Goal: Book appointment/travel/reservation

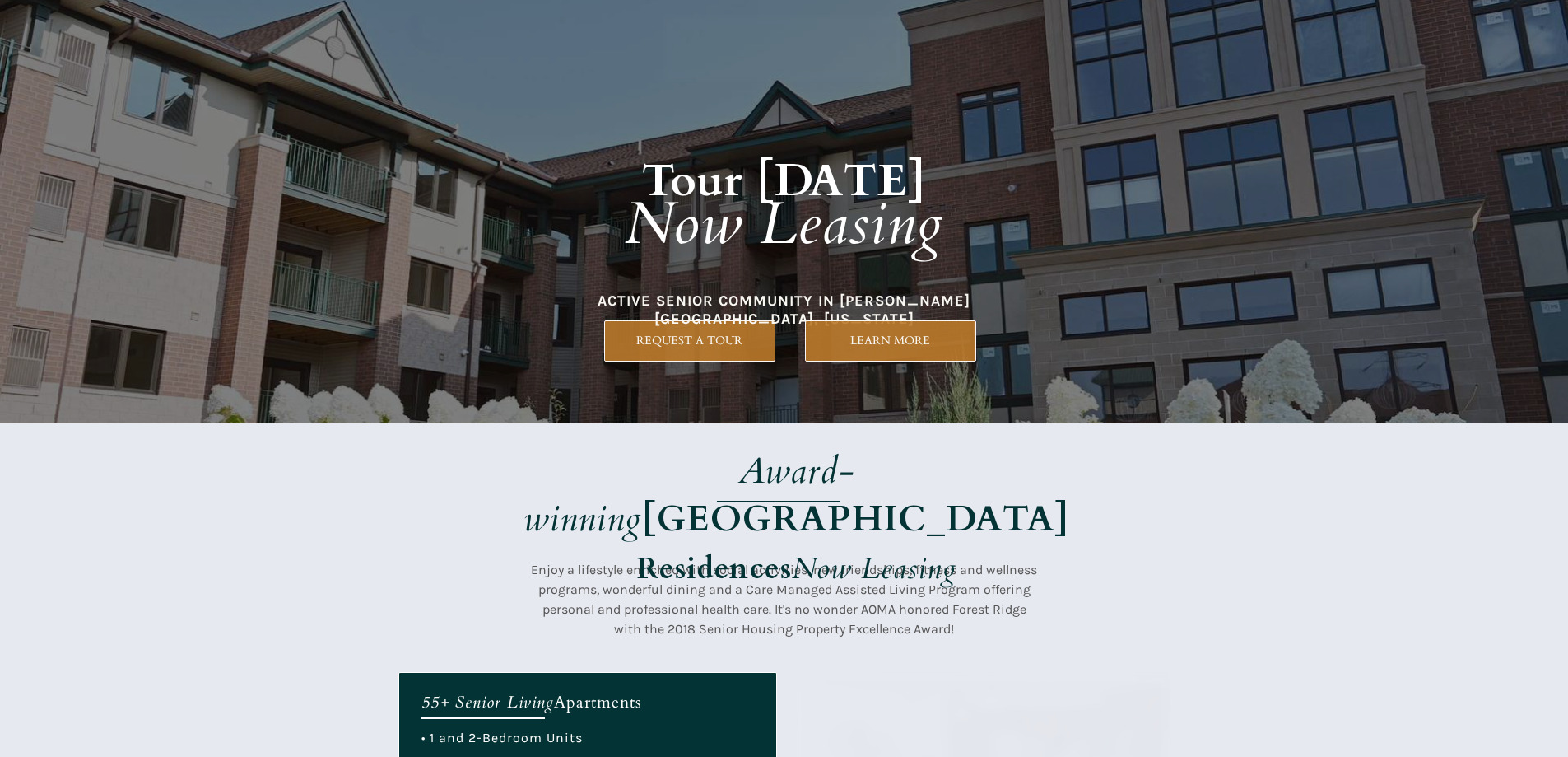
click at [634, 396] on div at bounding box center [784, 211] width 772 height 423
click at [721, 305] on h1 "Tour [DATE] Now Leasing" at bounding box center [784, 187] width 705 height 239
click at [882, 377] on div at bounding box center [784, 211] width 772 height 423
click at [759, 313] on div at bounding box center [784, 211] width 772 height 423
click at [797, 438] on div at bounding box center [784, 548] width 772 height 249
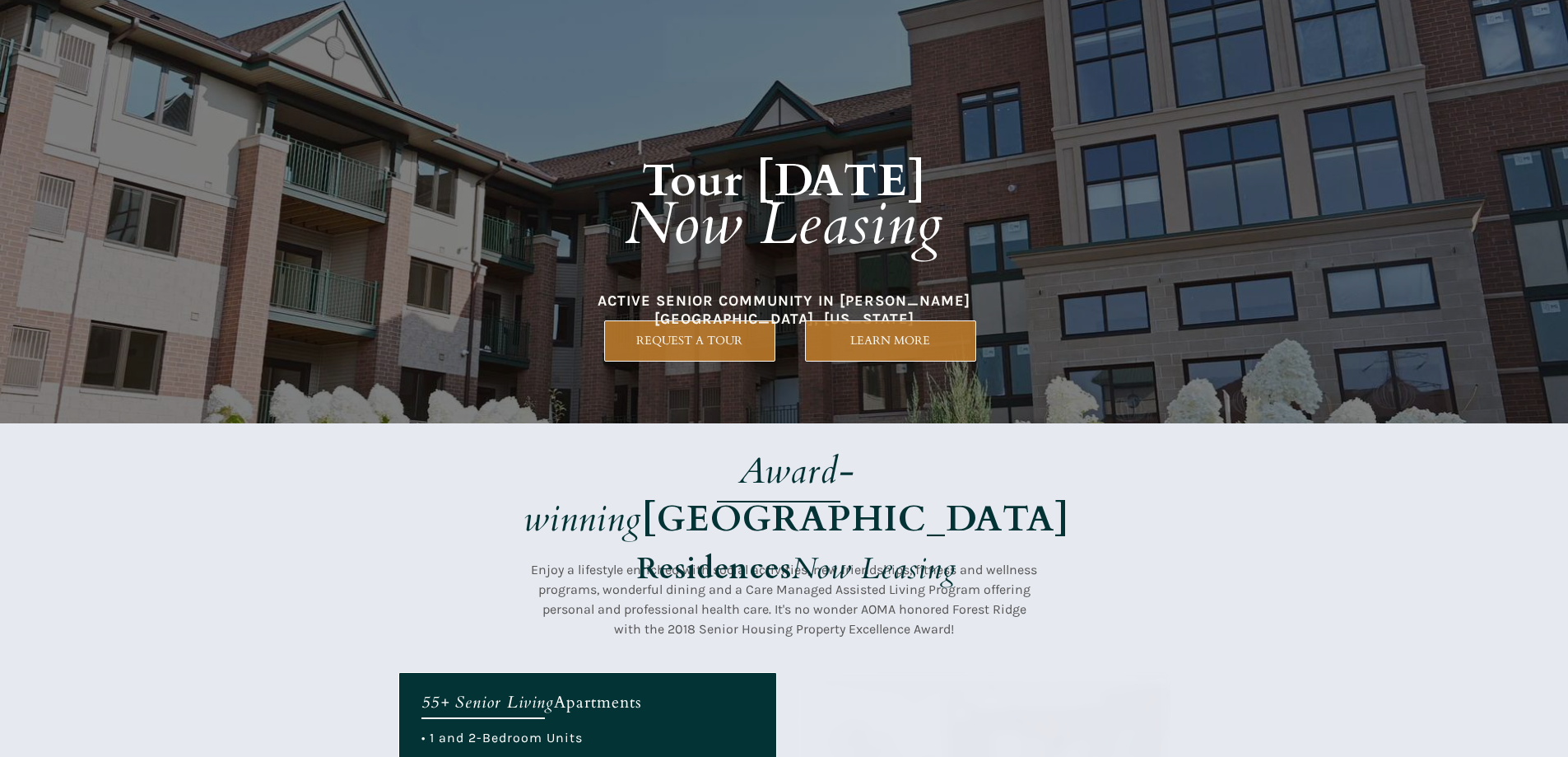
click at [1009, 391] on div at bounding box center [784, 211] width 772 height 423
click at [833, 319] on div at bounding box center [784, 211] width 772 height 423
click at [686, 393] on div at bounding box center [784, 211] width 772 height 423
click at [775, 549] on strong "Residences" at bounding box center [714, 568] width 155 height 40
click at [903, 299] on h1 "Tour [DATE] Now Leasing" at bounding box center [784, 187] width 705 height 239
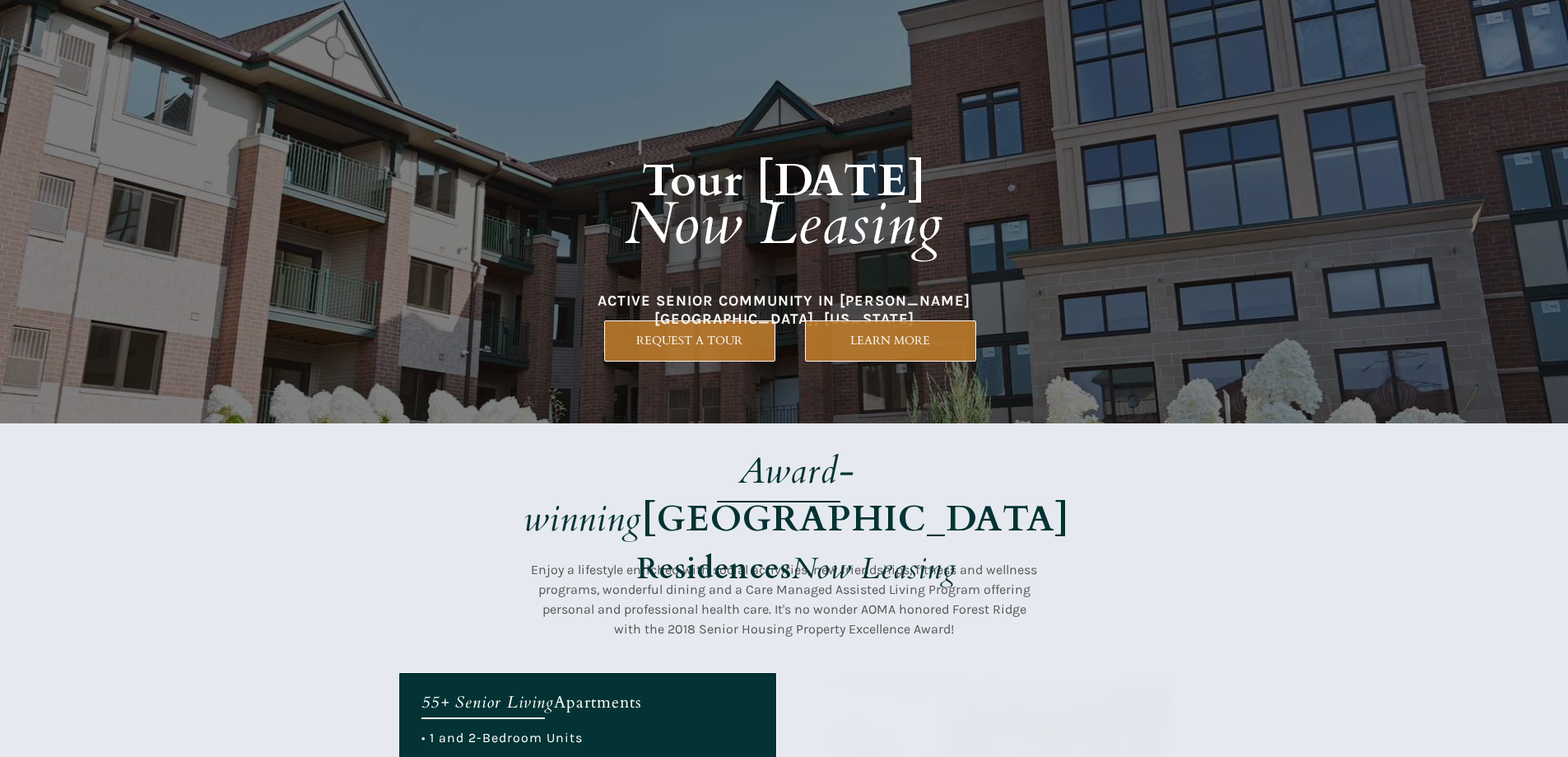
click at [894, 373] on div at bounding box center [784, 211] width 772 height 423
click at [676, 315] on div at bounding box center [784, 211] width 772 height 423
click at [911, 263] on em "Now Leasing" at bounding box center [784, 224] width 318 height 80
click at [784, 276] on h1 "Tour [DATE] Now Leasing" at bounding box center [784, 187] width 705 height 239
click at [725, 347] on span "REQUEST A TOUR" at bounding box center [690, 341] width 170 height 14
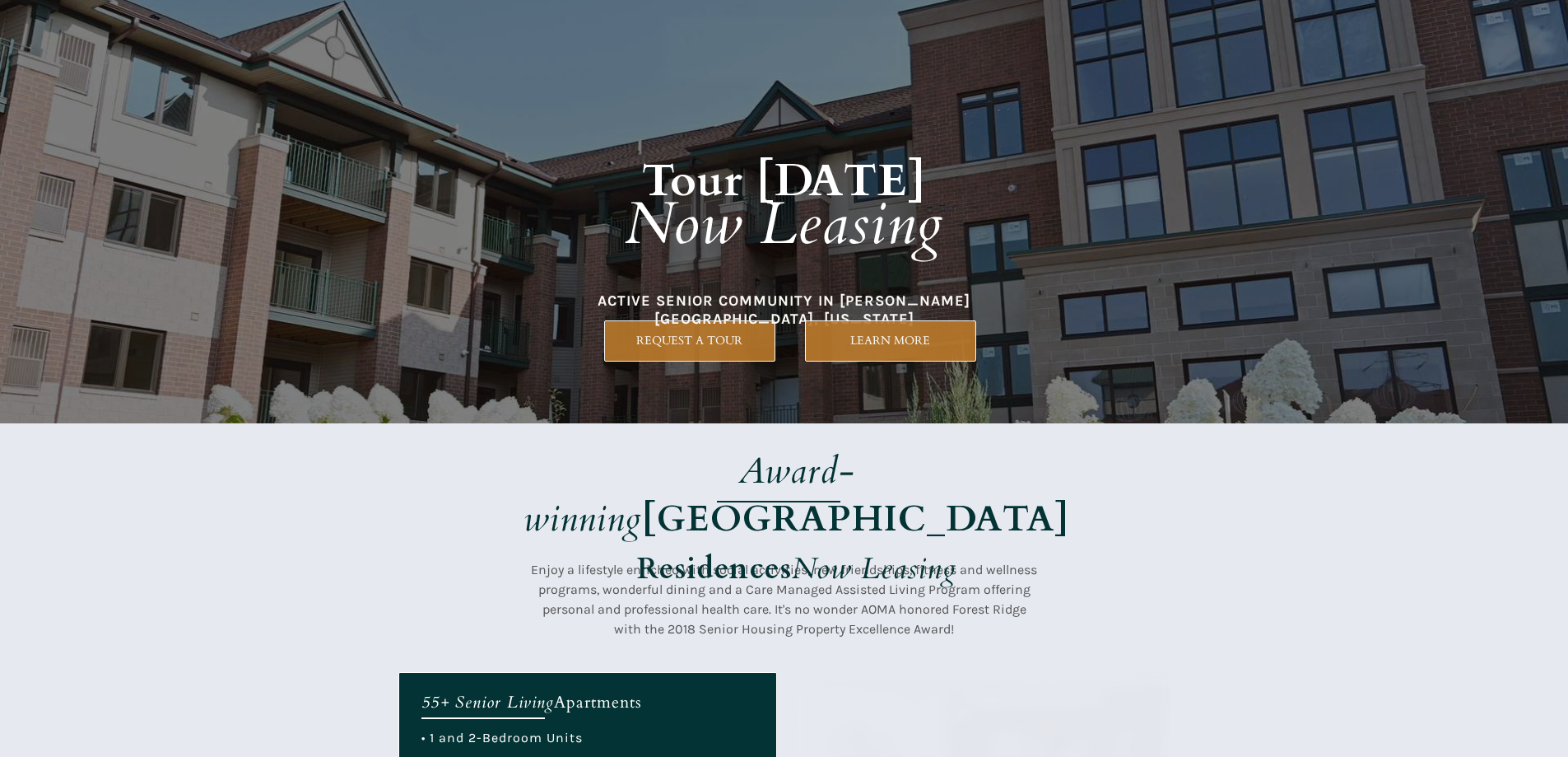
click at [609, 235] on h1 "Tour [DATE] Now Leasing" at bounding box center [784, 187] width 705 height 239
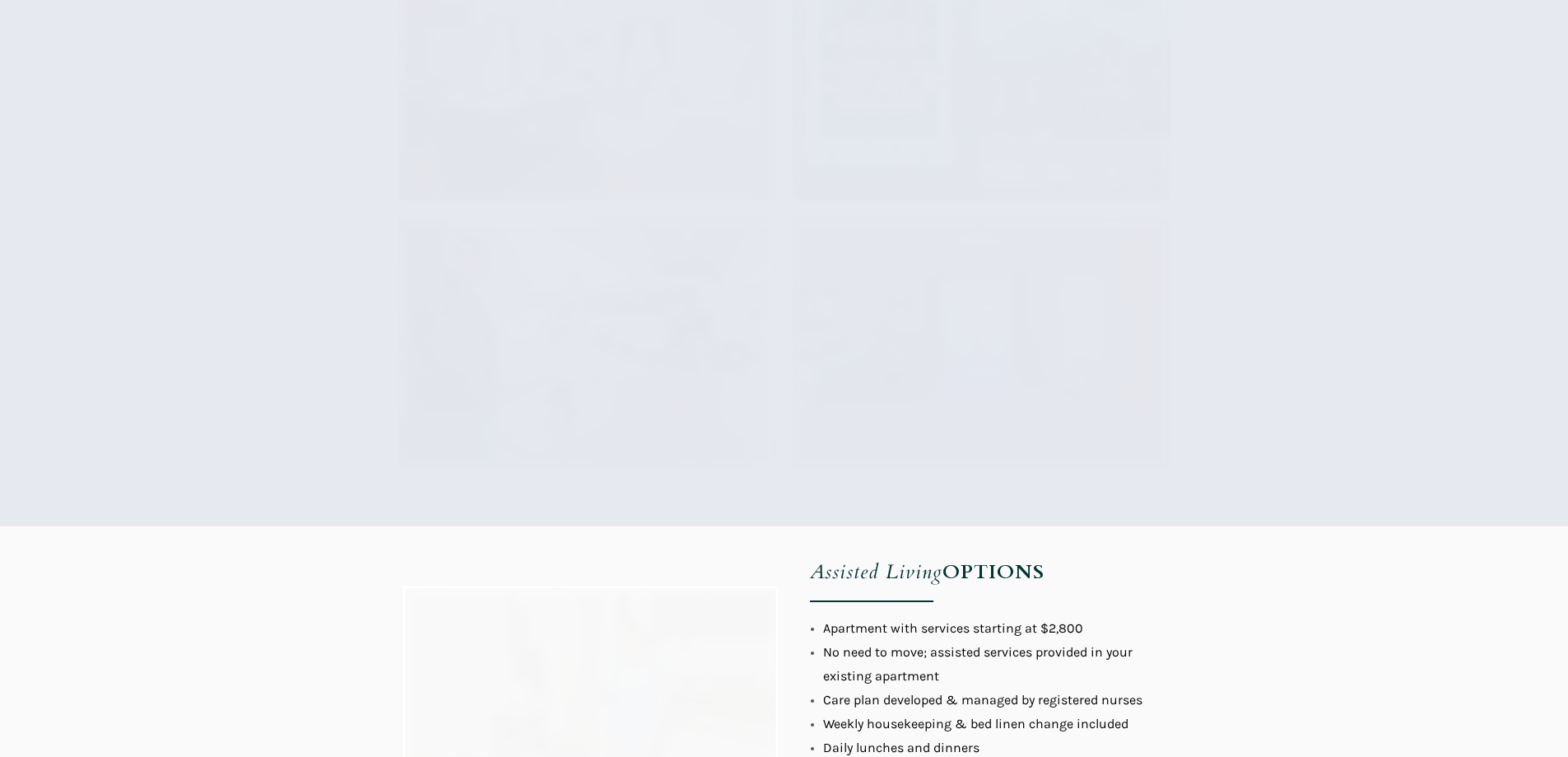
scroll to position [1070, 0]
